Goal: Task Accomplishment & Management: Manage account settings

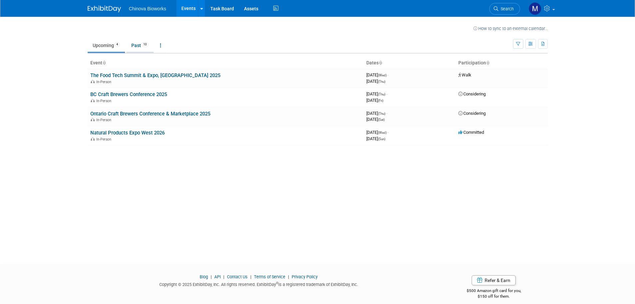
click at [128, 46] on link "Past 10" at bounding box center [139, 45] width 27 height 13
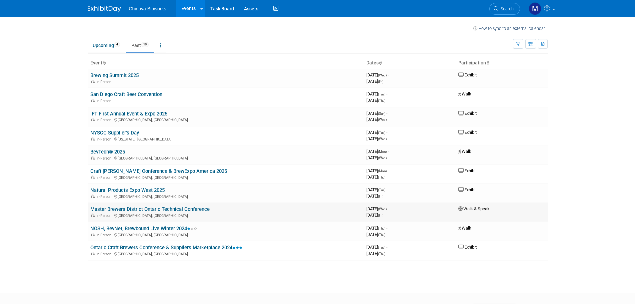
click at [208, 210] on link "Master Brewers District Ontario Technical Conference" at bounding box center [149, 209] width 119 height 6
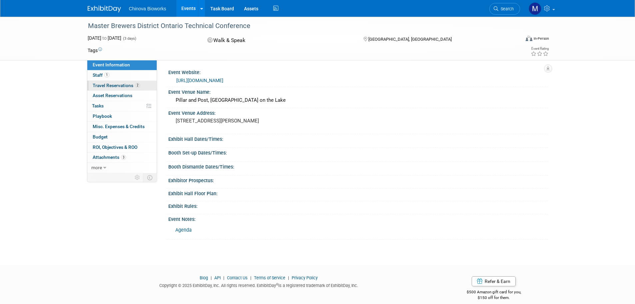
click at [122, 85] on span "Travel Reservations 2" at bounding box center [116, 85] width 47 height 5
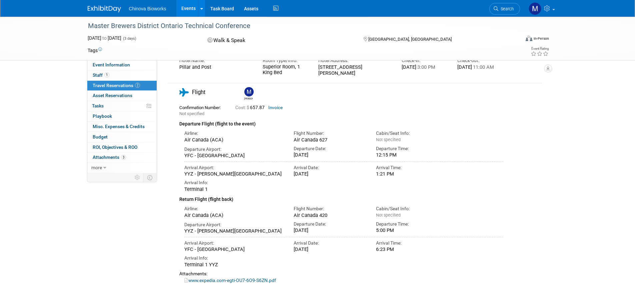
scroll to position [4, 0]
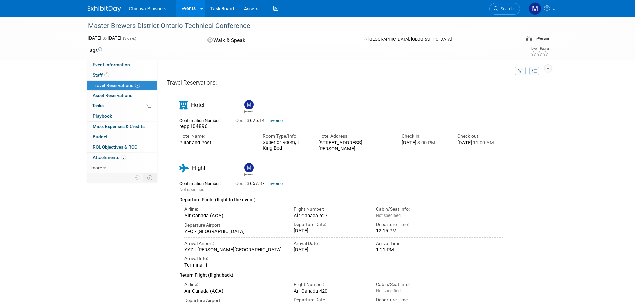
click at [272, 120] on link "Invoice" at bounding box center [275, 120] width 14 height 5
click at [129, 158] on link "3 Attachments 3" at bounding box center [121, 157] width 69 height 10
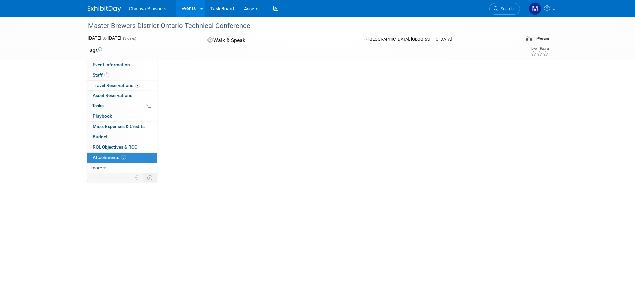
scroll to position [0, 0]
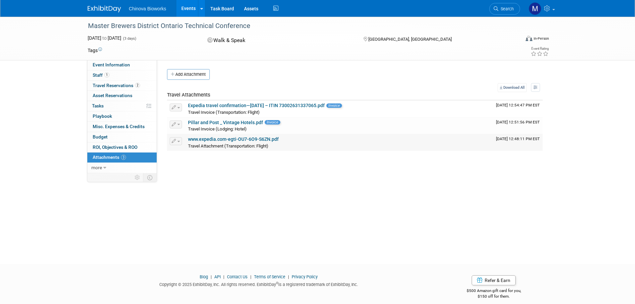
click at [264, 139] on link "www.expedia.com-egti-OU7-6O9-S6ZN.pdf" at bounding box center [233, 138] width 91 height 5
click at [230, 121] on link "Pillar and Post _ Vintage Hotels.pdf" at bounding box center [225, 122] width 75 height 5
click at [243, 104] on link "Expedia travel confirmation—[DATE] – ITIN 73002631337065.pdf" at bounding box center [256, 105] width 137 height 5
click at [104, 166] on icon at bounding box center [104, 167] width 3 height 5
click at [108, 84] on span "Travel Reservations 2" at bounding box center [116, 85] width 47 height 5
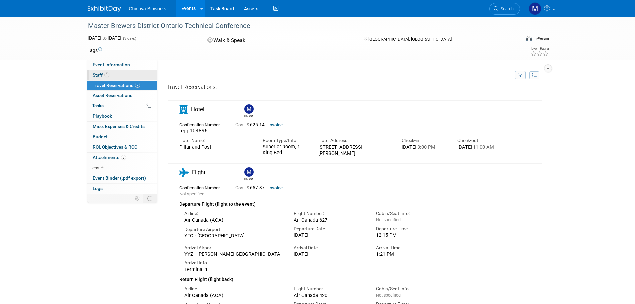
click at [115, 75] on link "1 Staff 1" at bounding box center [121, 75] width 69 height 10
